Goal: Navigation & Orientation: Find specific page/section

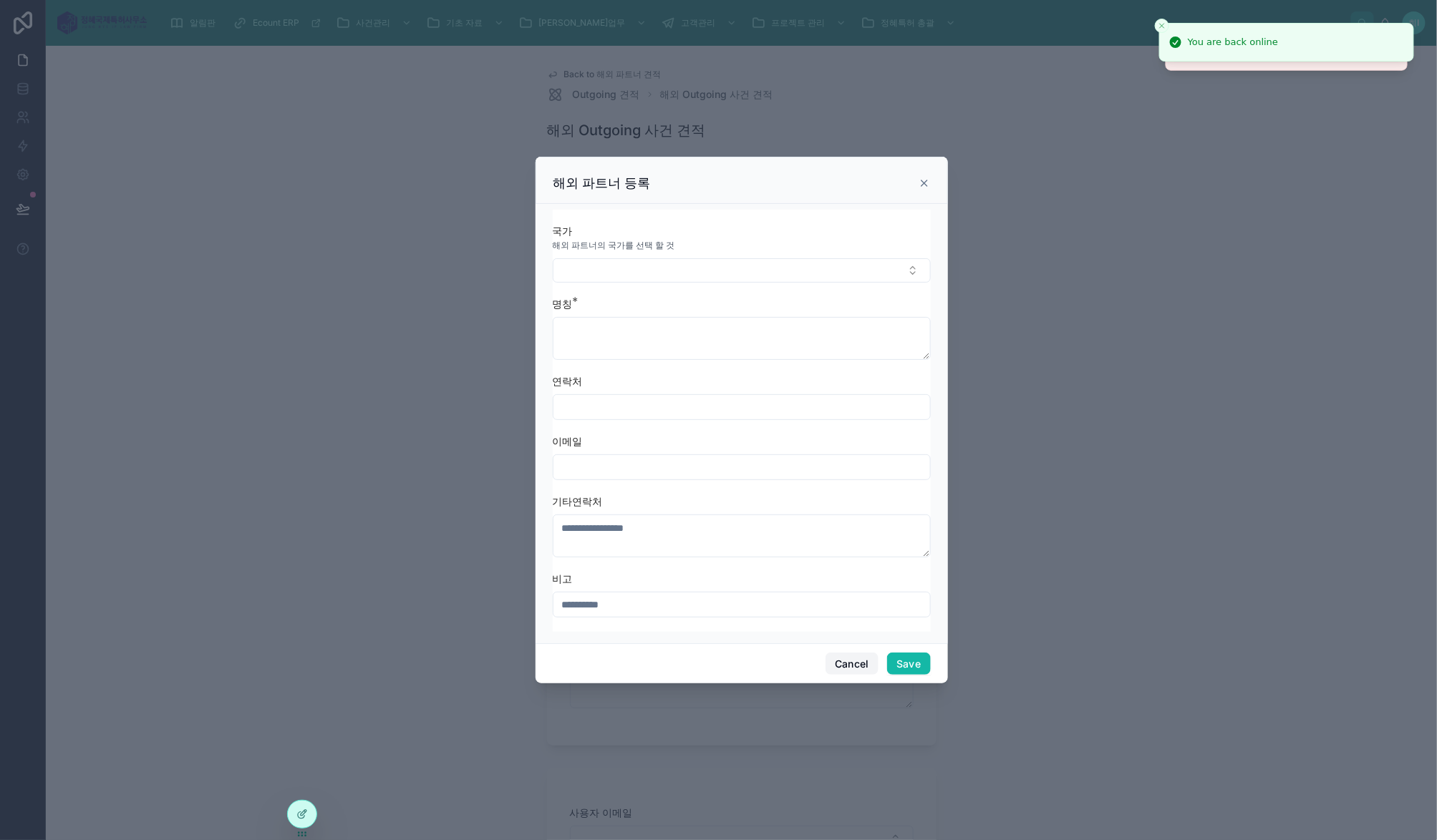
click at [849, 654] on button "Cancel" at bounding box center [851, 664] width 53 height 23
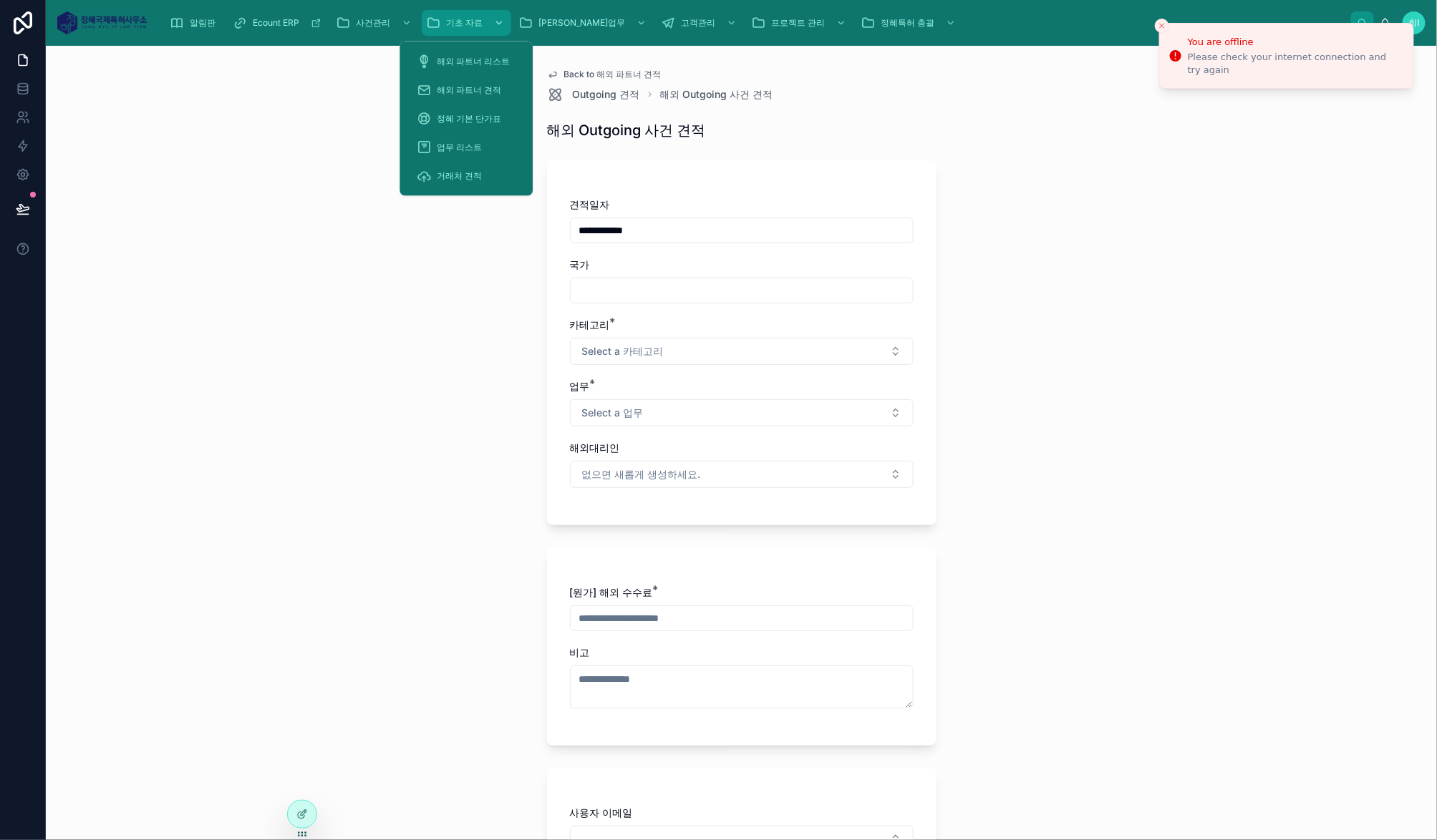
click at [474, 25] on span "기초 자료" at bounding box center [464, 23] width 36 height 11
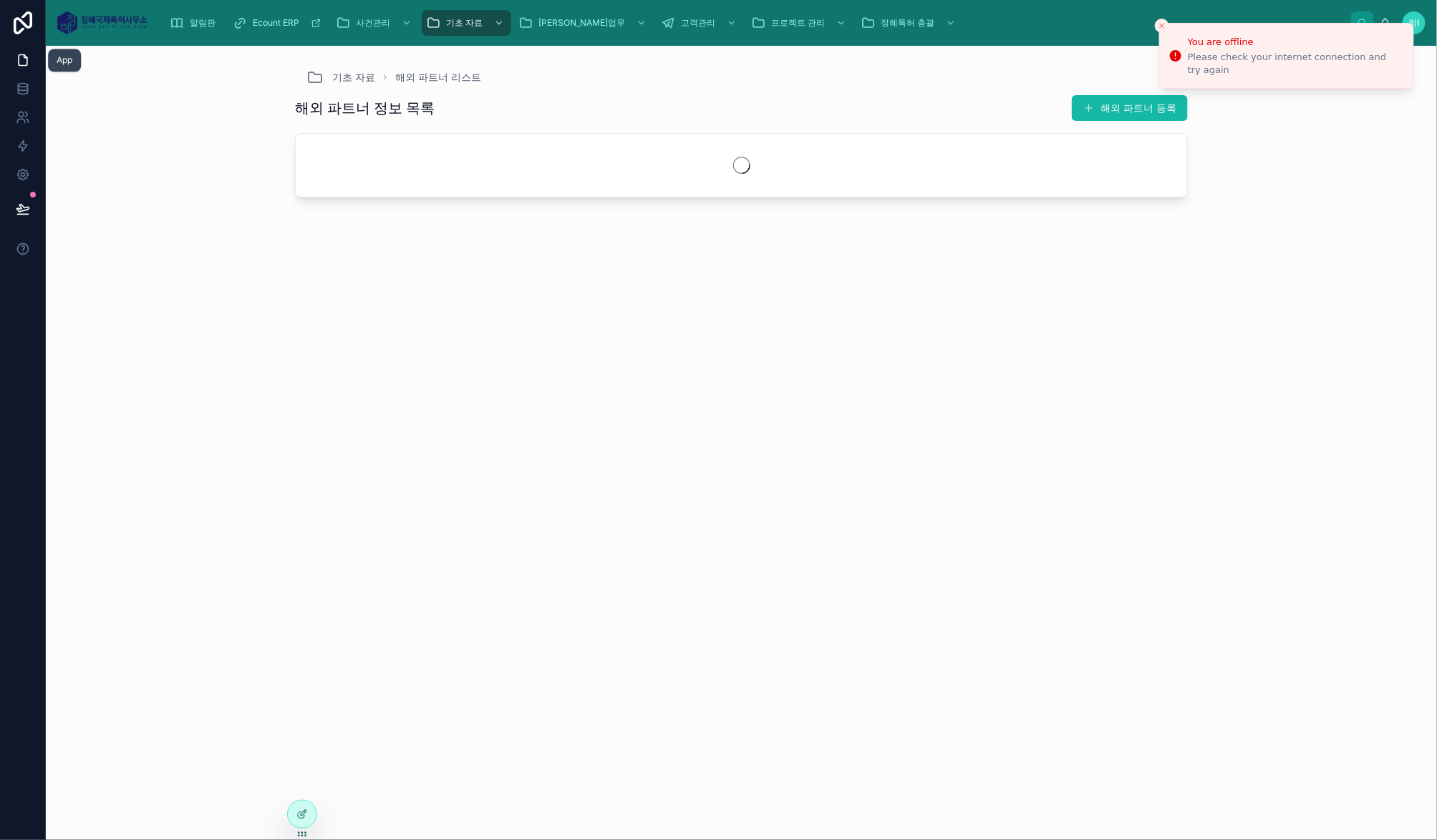
click at [25, 58] on icon at bounding box center [23, 60] width 14 height 14
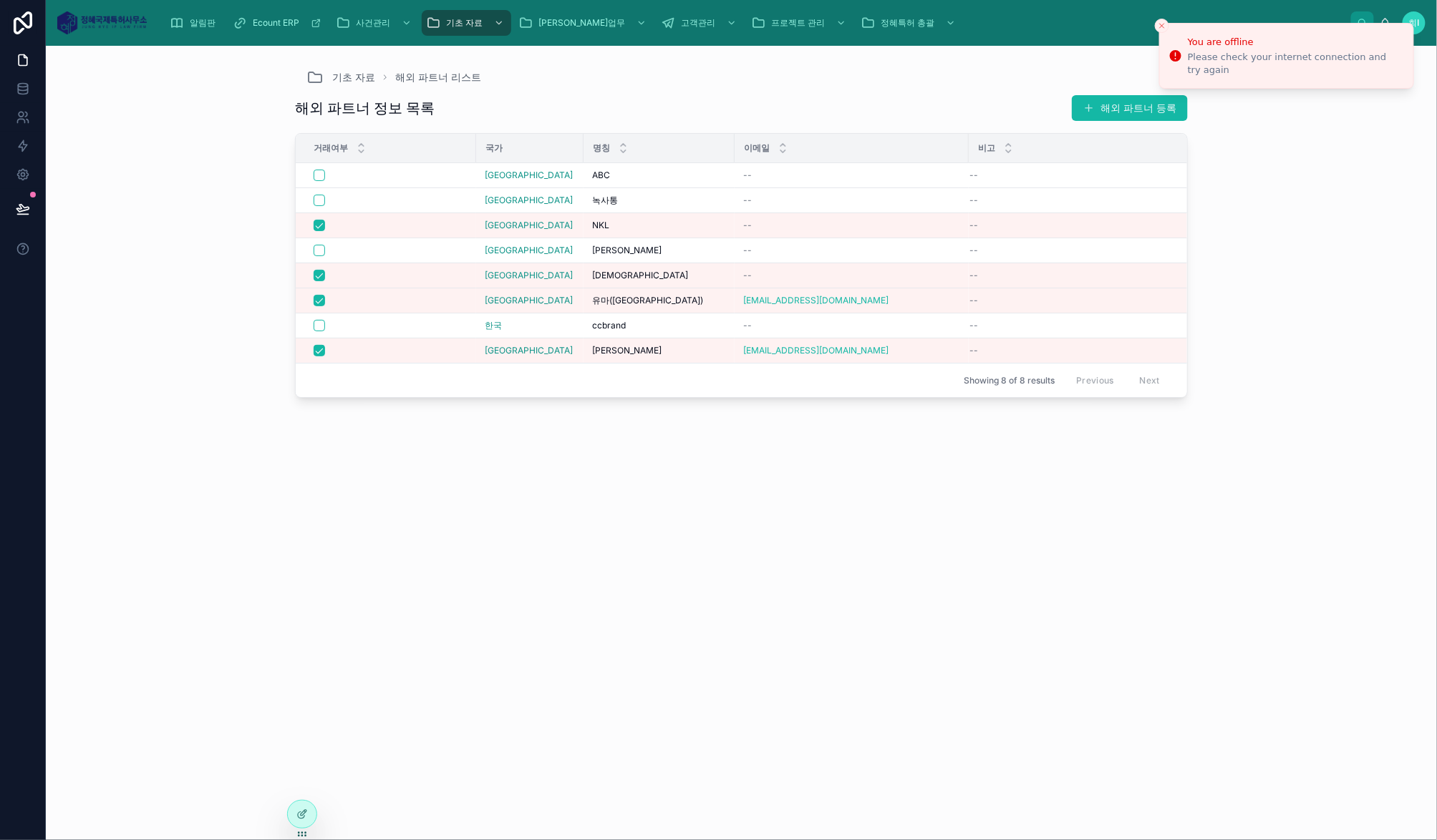
click at [21, 9] on link at bounding box center [23, 23] width 46 height 46
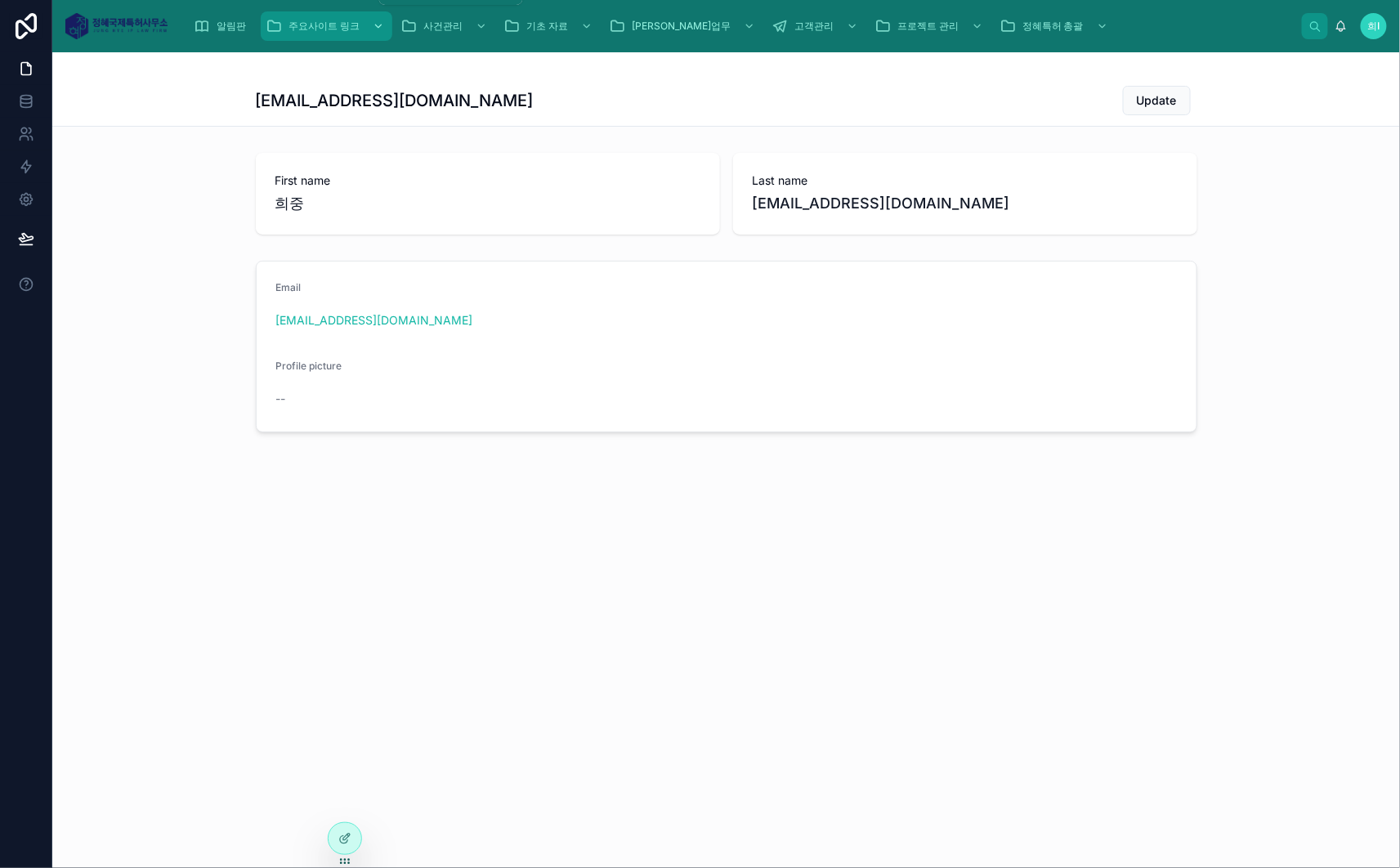
click at [320, 28] on span "주요사이트 링크" at bounding box center [323, 26] width 71 height 13
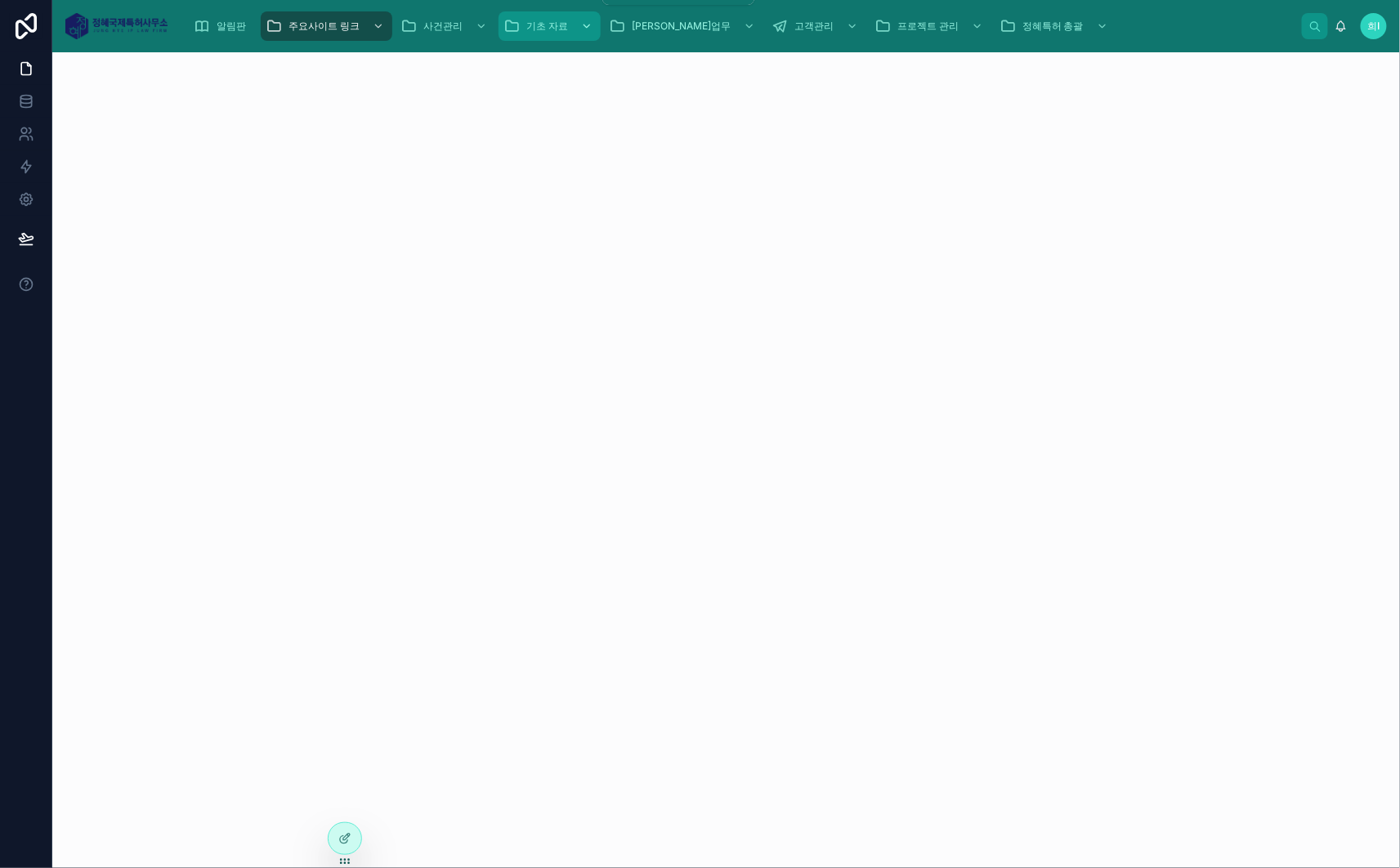
click at [555, 27] on span "기초 자료" at bounding box center [547, 26] width 42 height 13
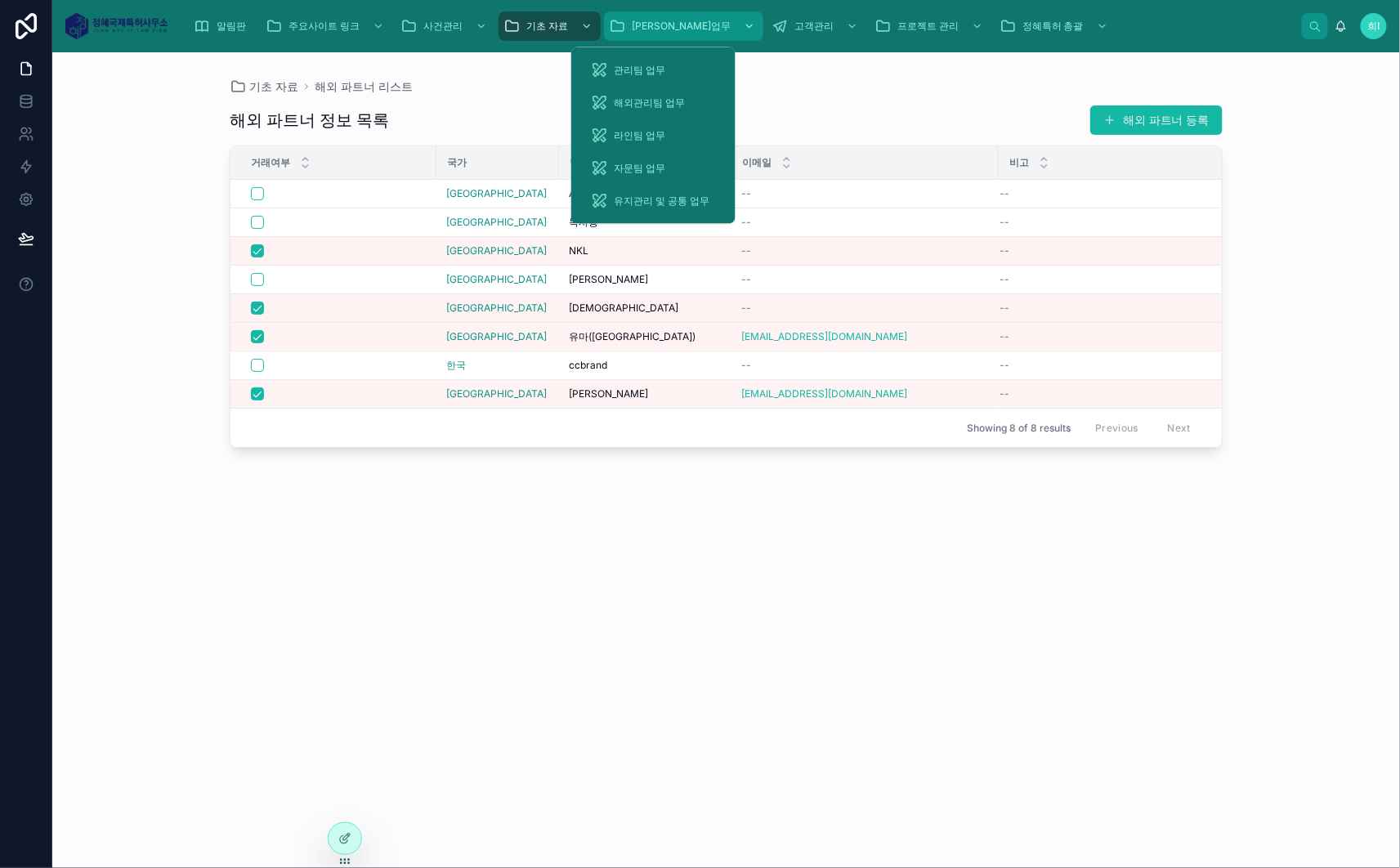
click at [649, 38] on div "[PERSON_NAME]업무" at bounding box center [684, 25] width 150 height 26
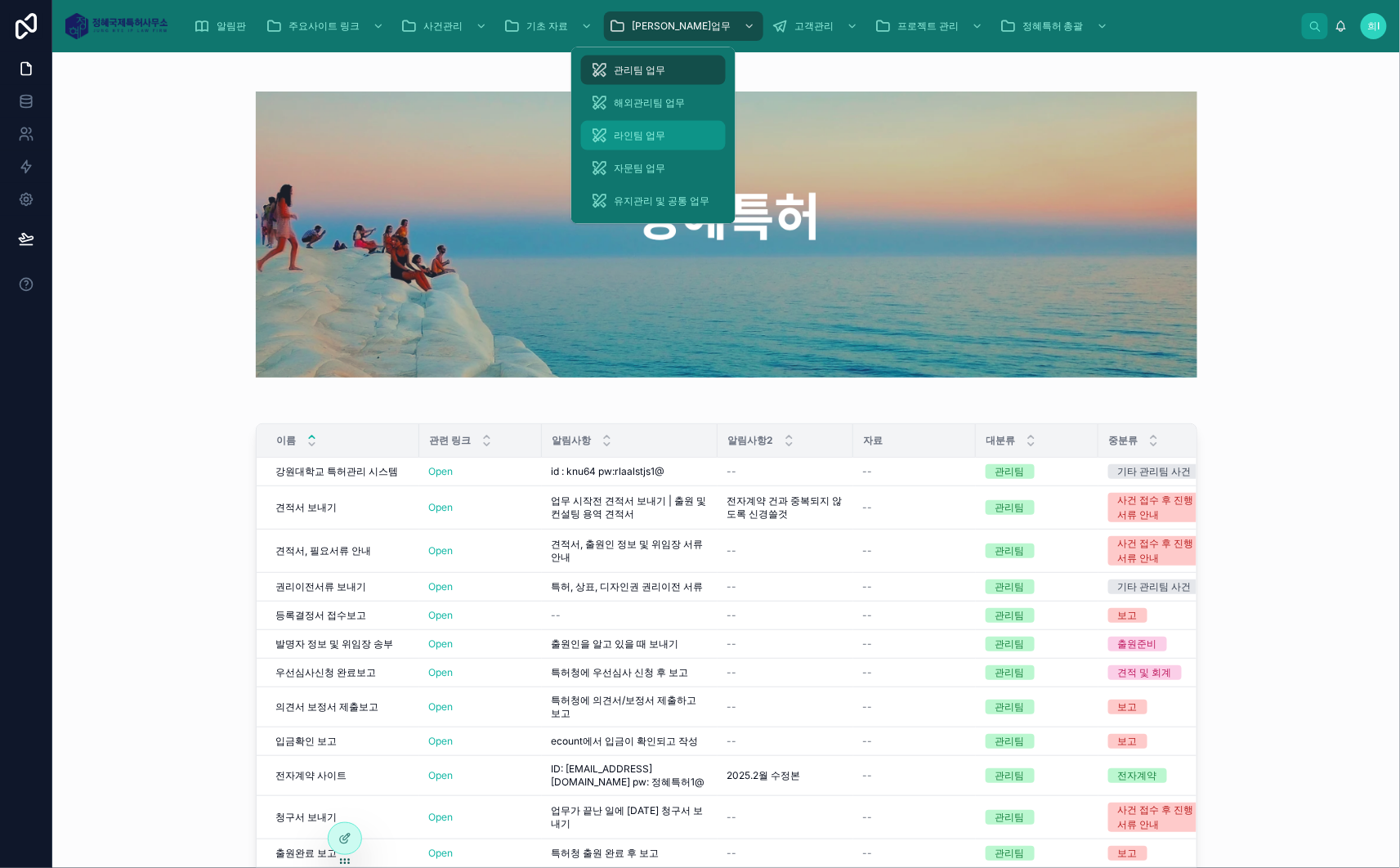
click at [621, 126] on div "라인팀 업무" at bounding box center [653, 135] width 125 height 26
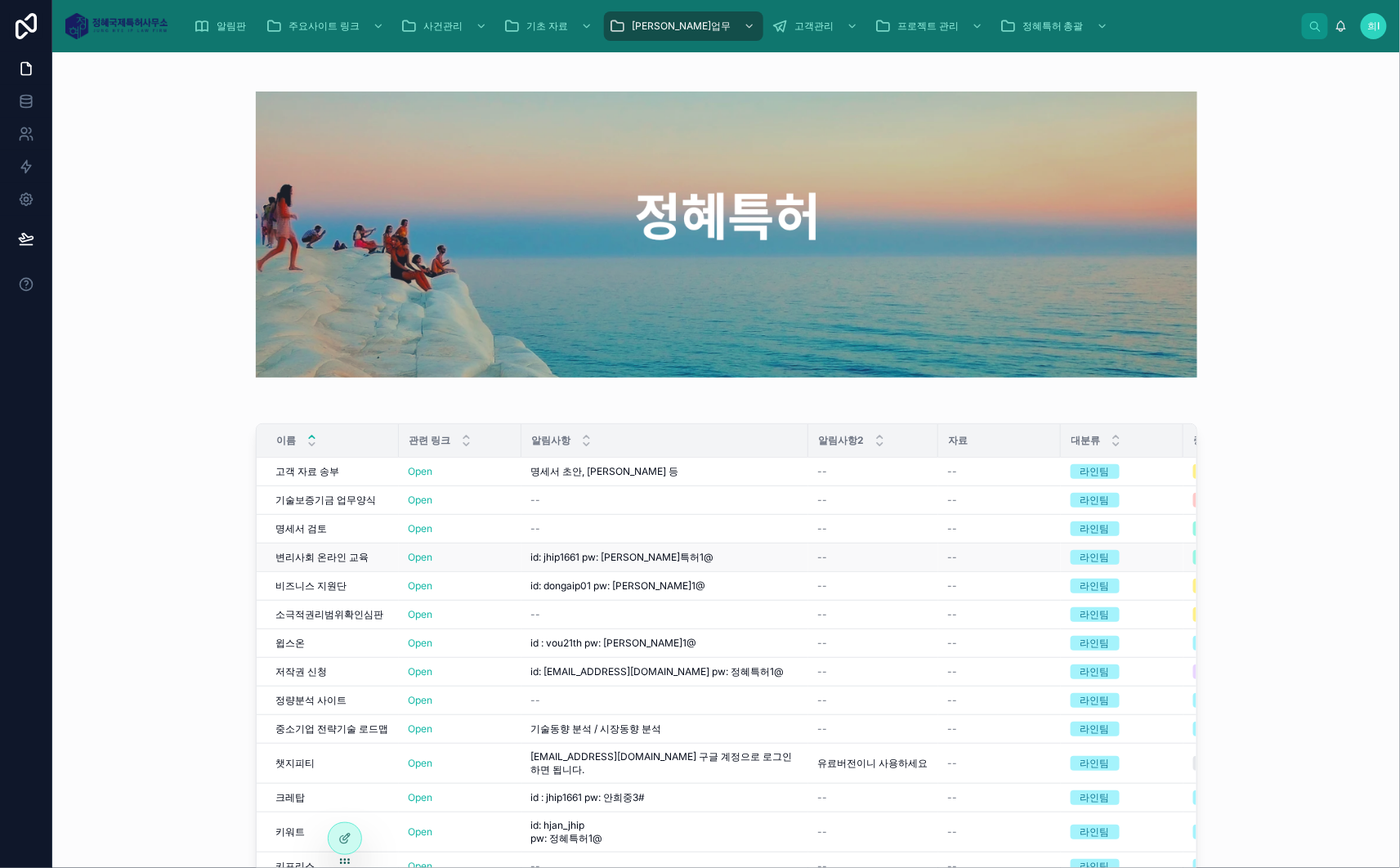
scroll to position [123, 0]
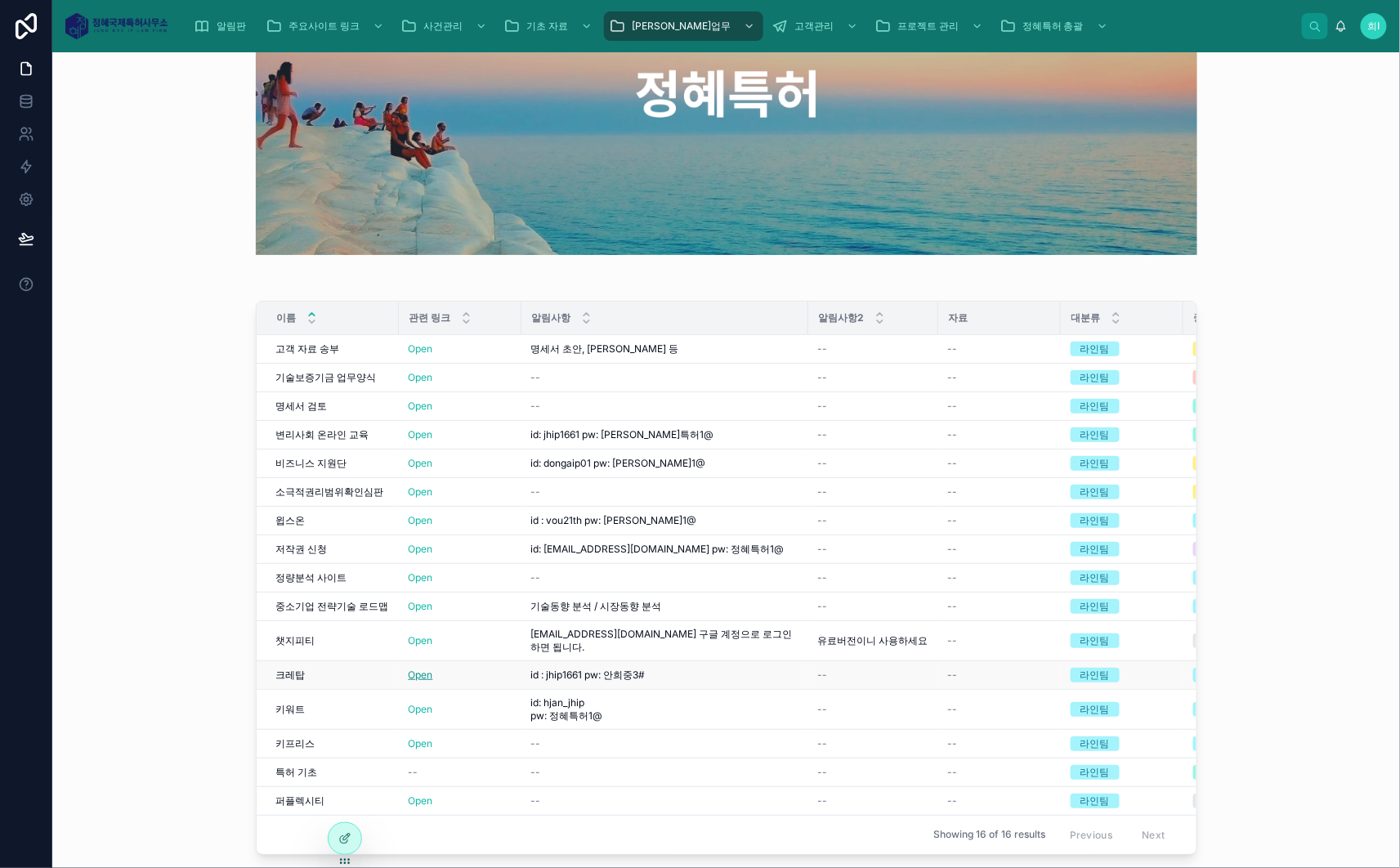
click at [409, 668] on link "Open" at bounding box center [421, 675] width 24 height 13
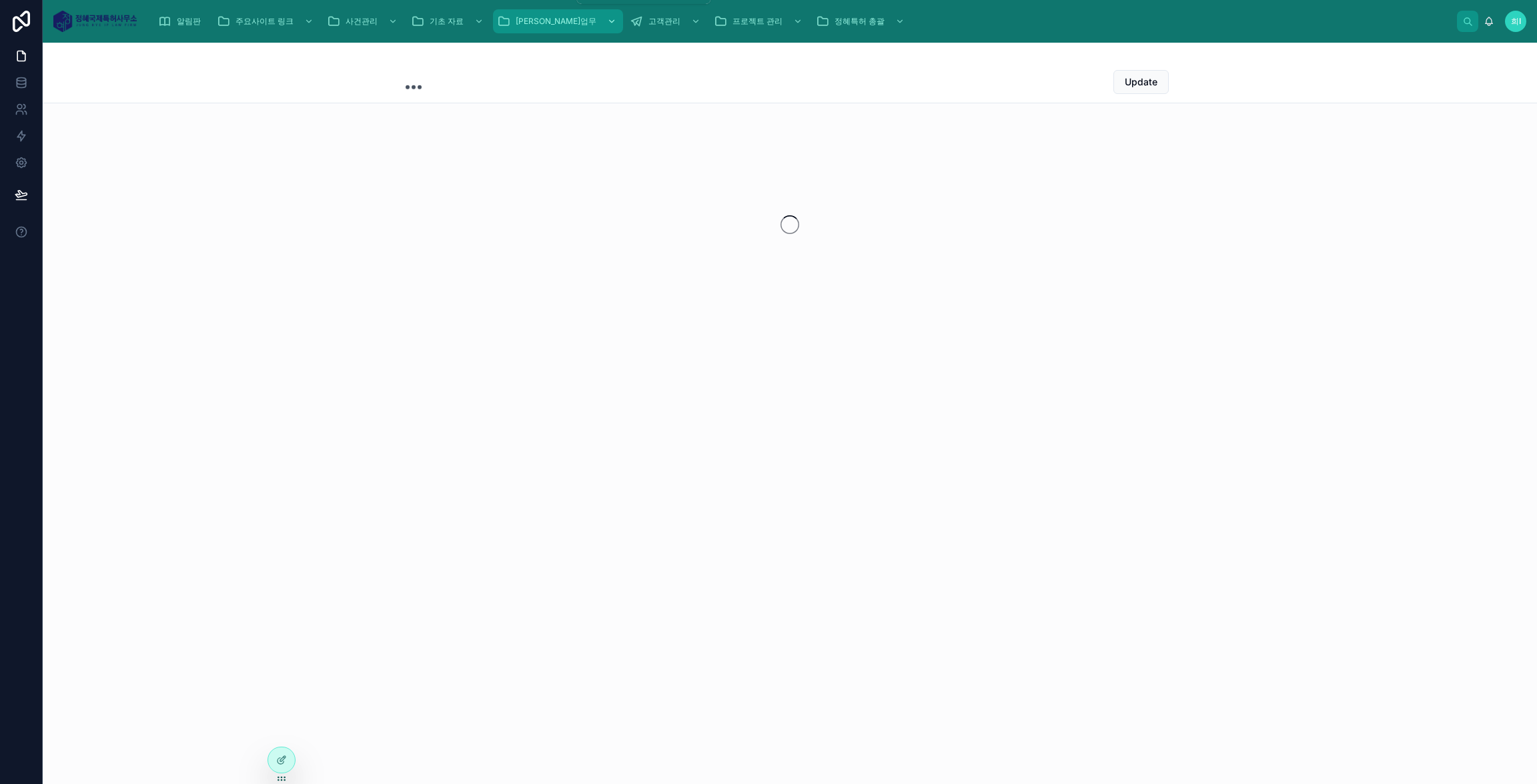
click at [523, 11] on div "[PERSON_NAME]업무" at bounding box center [558, 21] width 122 height 21
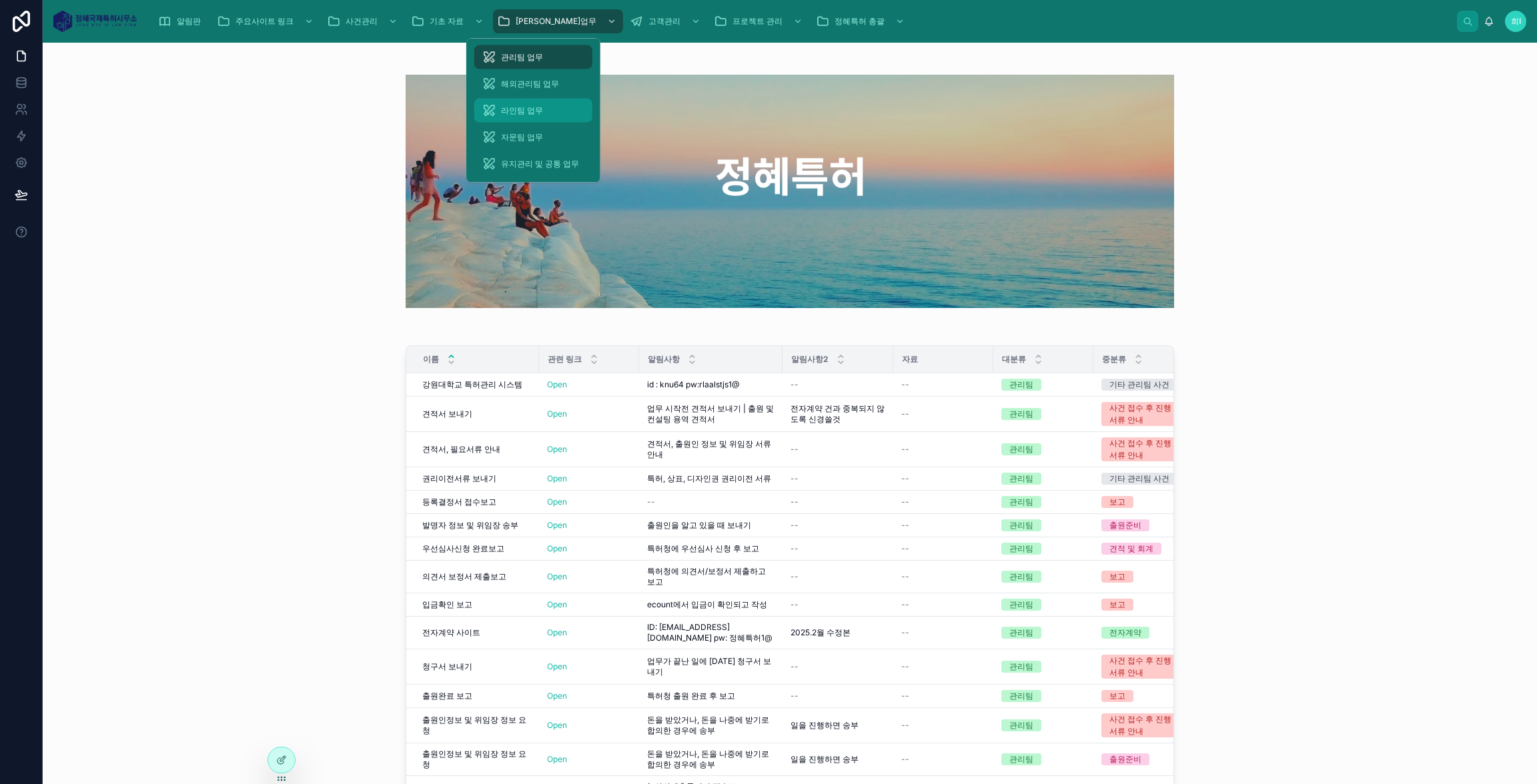
click at [523, 109] on span "라인팀 업무" at bounding box center [522, 111] width 42 height 10
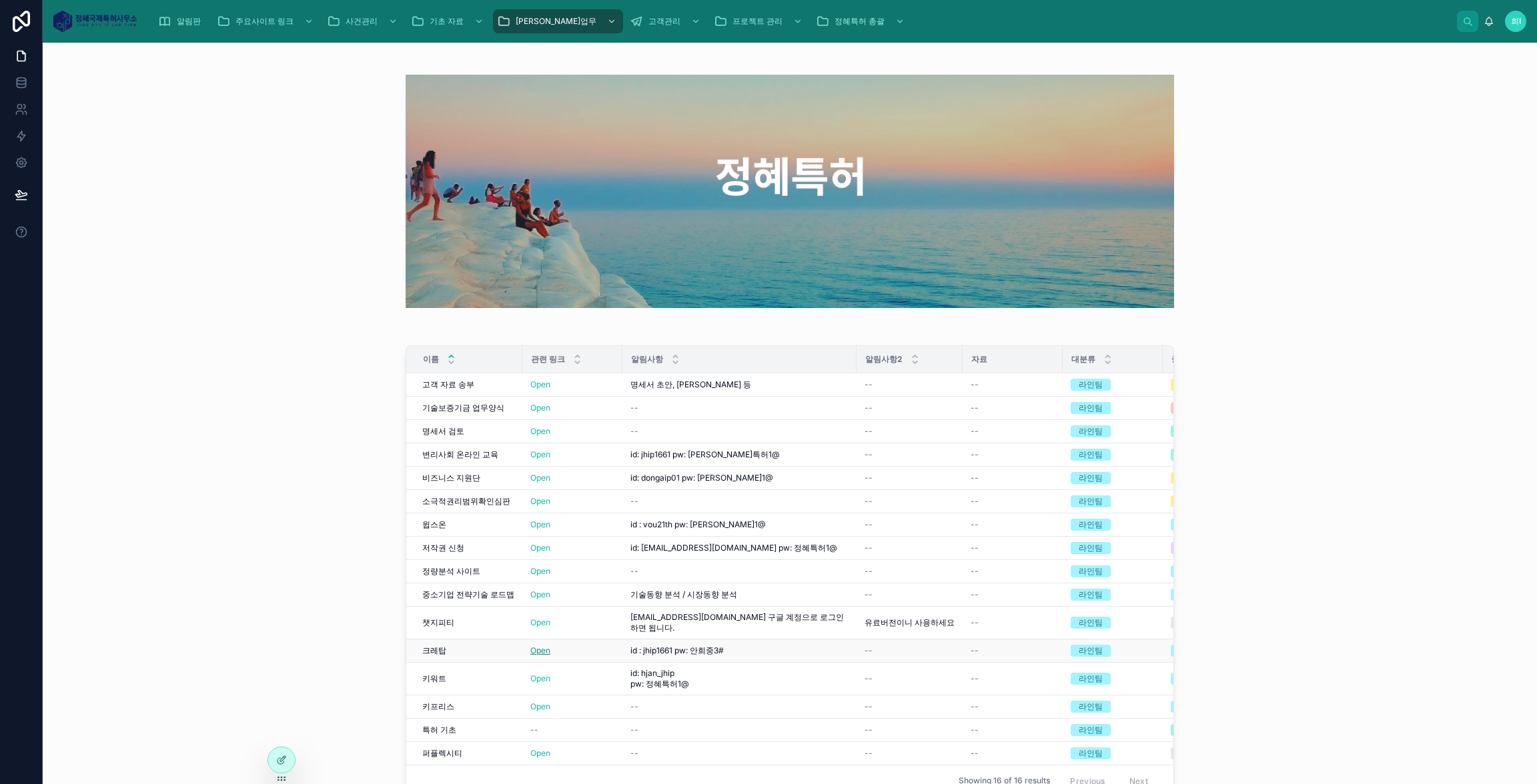
click at [539, 645] on link "Open" at bounding box center [540, 651] width 20 height 10
click at [66, 459] on div "이름 관련 링크 알림사항 알림사항2 자료 대분류 중분류 소분류 고객 자료 송부 고객 자료 송부 Open Open 명세서 초안, 수정안 등 명세…" at bounding box center [790, 574] width 1473 height 468
